Goal: Check status: Check status

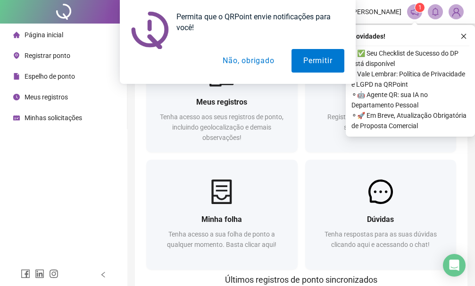
click at [254, 64] on button "Não, obrigado" at bounding box center [248, 61] width 75 height 24
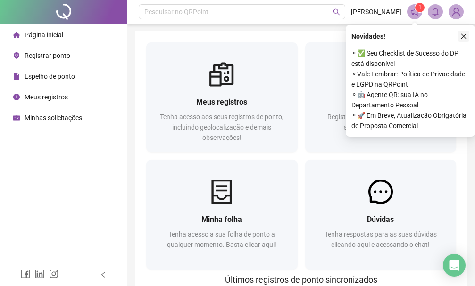
click at [467, 35] on button "button" at bounding box center [463, 36] width 11 height 11
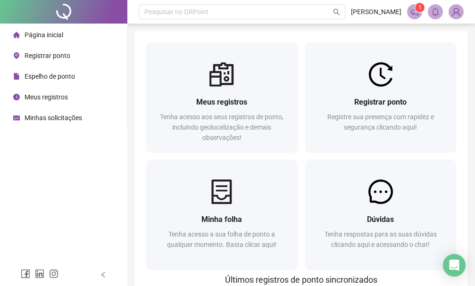
click at [44, 76] on span "Espelho de ponto" at bounding box center [50, 77] width 50 height 8
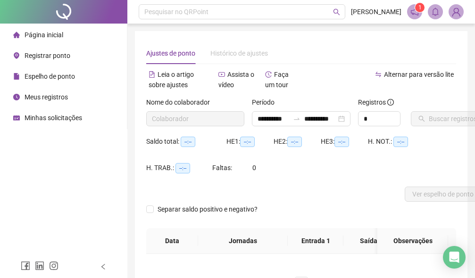
type input "**********"
click at [445, 194] on span "Ver espelho de ponto" at bounding box center [442, 194] width 61 height 10
click at [388, 13] on span "[PERSON_NAME]" at bounding box center [376, 12] width 50 height 10
click at [460, 14] on img at bounding box center [456, 12] width 14 height 14
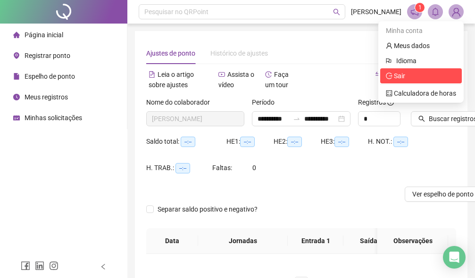
click at [418, 73] on span "Sair" at bounding box center [421, 76] width 70 height 10
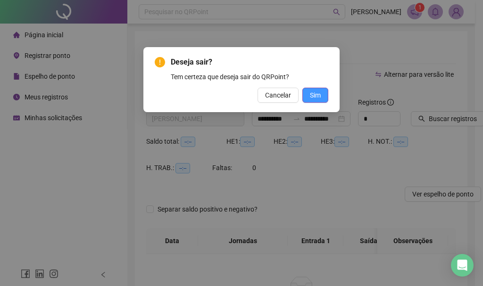
click at [318, 97] on span "Sim" at bounding box center [315, 95] width 11 height 10
